Goal: Book appointment/travel/reservation

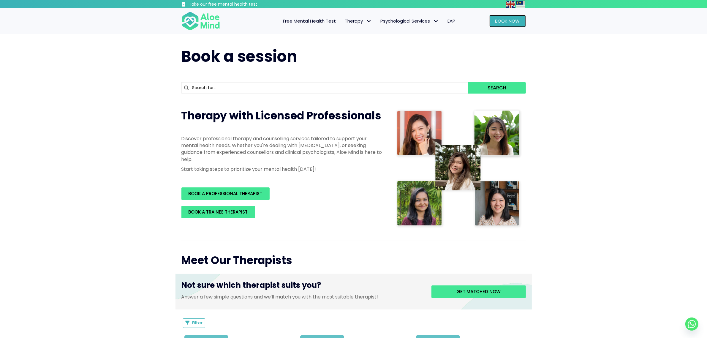
click at [505, 25] on link "Book Now" at bounding box center [508, 21] width 37 height 12
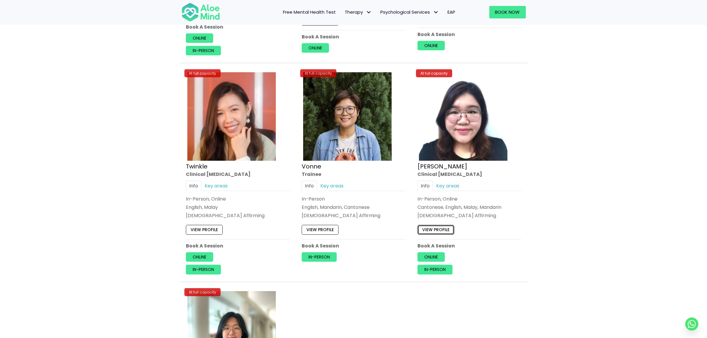
click at [431, 234] on link "View profile" at bounding box center [436, 230] width 37 height 10
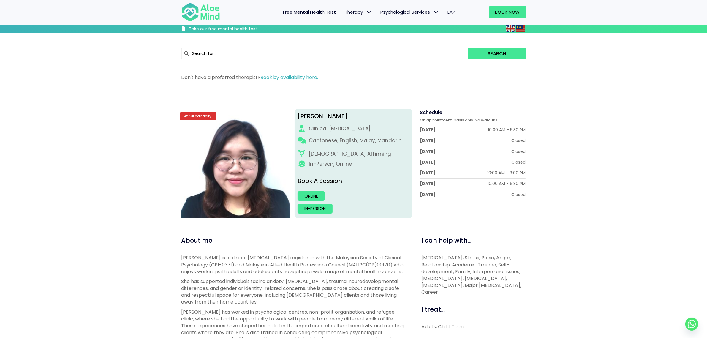
scroll to position [260, 0]
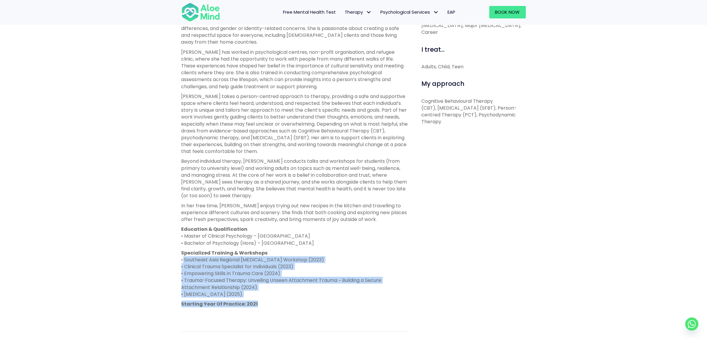
drag, startPoint x: 259, startPoint y: 298, endPoint x: 141, endPoint y: 262, distance: 123.6
click at [141, 262] on div "Wei Shan At full capacity Wei Shan Clinical psychologist Cantonese, English, Ma…" at bounding box center [353, 132] width 707 height 605
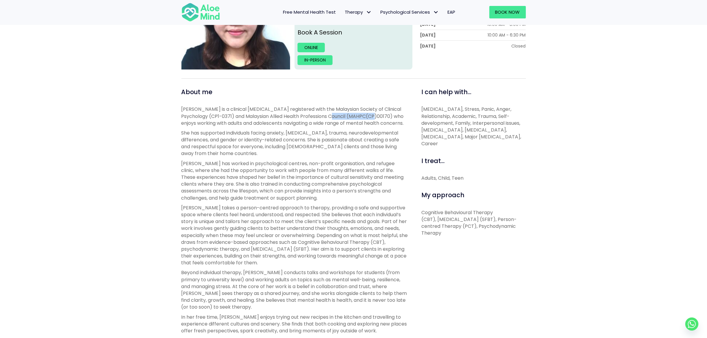
drag, startPoint x: 367, startPoint y: 115, endPoint x: 324, endPoint y: 115, distance: 42.8
click at [322, 115] on p "Wei Shan is a clinical psychologist registered with the Malaysian Society of Cl…" at bounding box center [295, 116] width 227 height 21
copy p "(MAHPC(CP)00170)"
drag, startPoint x: 217, startPoint y: 116, endPoint x: 321, endPoint y: 114, distance: 103.7
click at [321, 114] on p "Wei Shan is a clinical psychologist registered with the Malaysian Society of Cl…" at bounding box center [295, 116] width 227 height 21
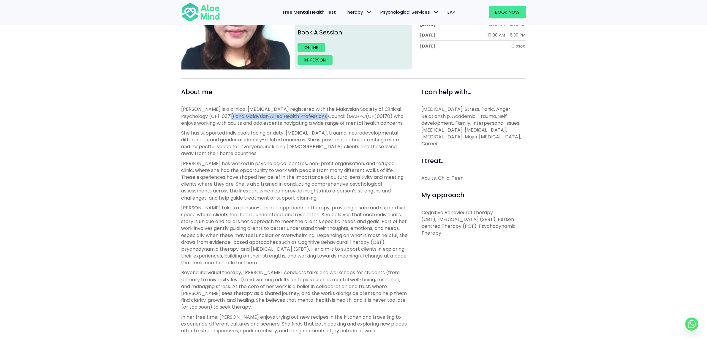
copy p "Malaysian Allied Health Professions Council"
